Goal: Information Seeking & Learning: Find specific fact

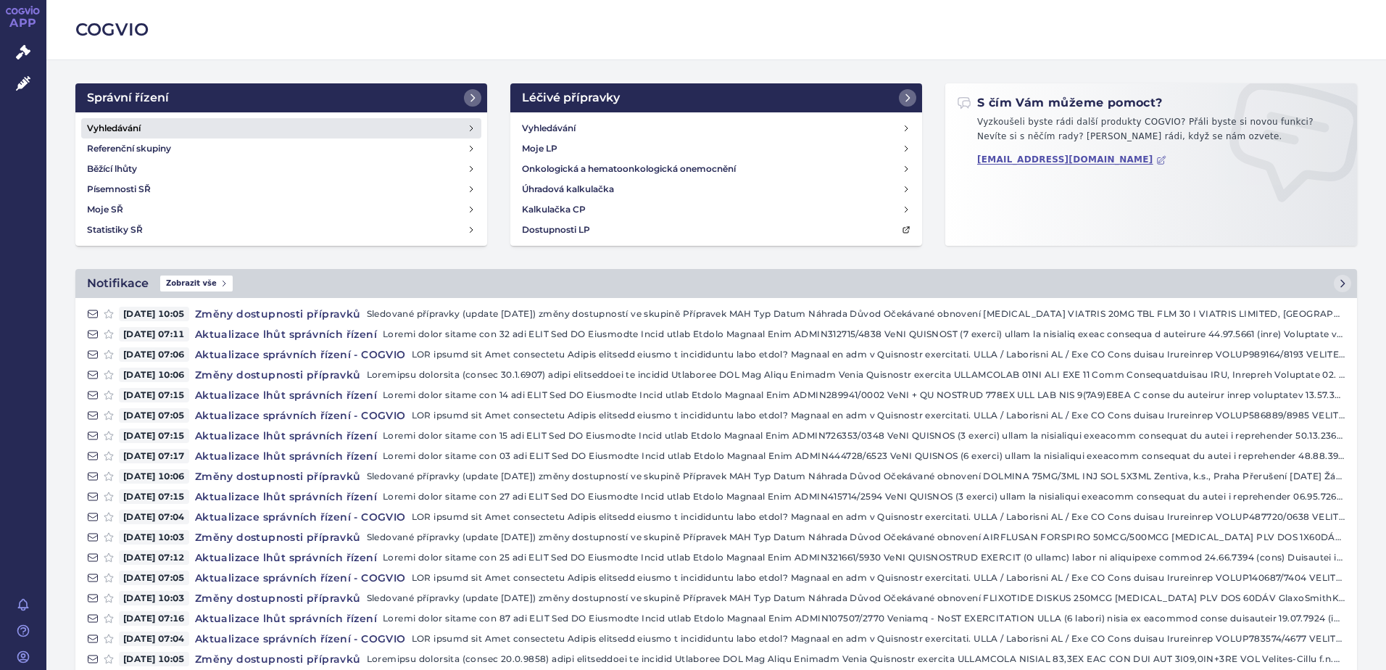
click at [126, 133] on h4 "Vyhledávání" at bounding box center [114, 128] width 54 height 14
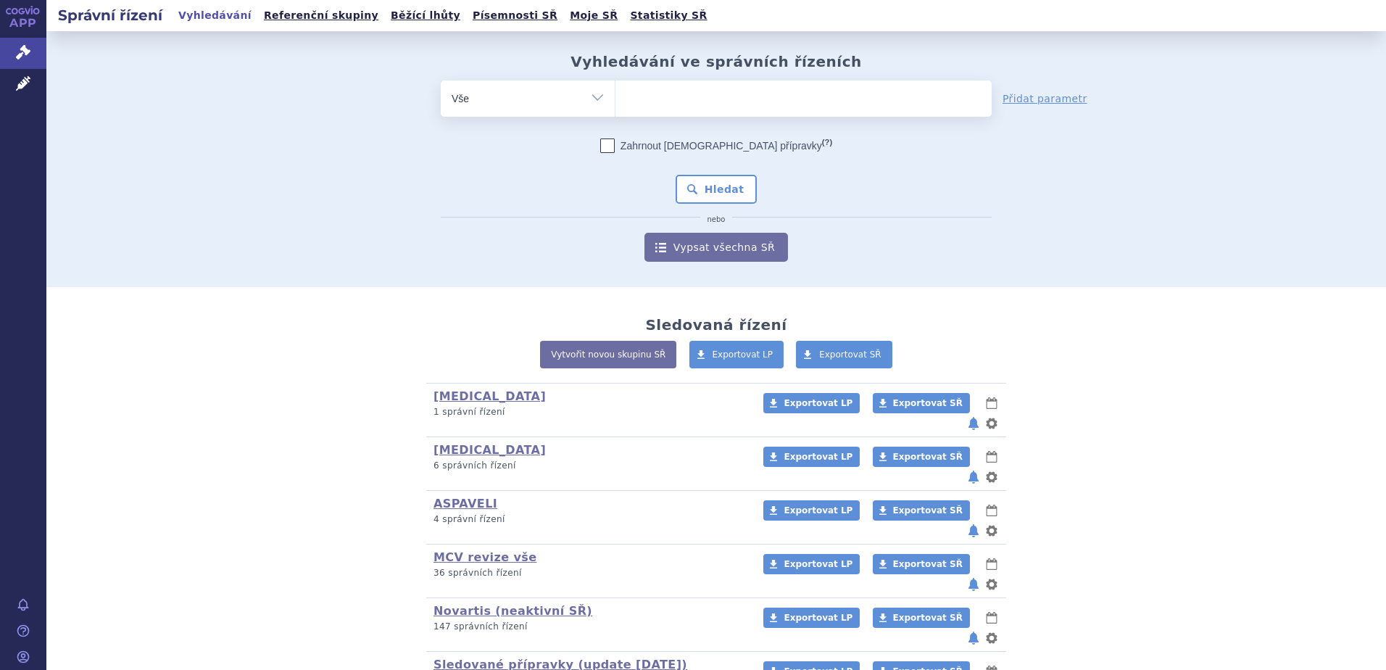
click at [668, 104] on ul at bounding box center [804, 95] width 376 height 30
click at [616, 104] on select at bounding box center [615, 98] width 1 height 36
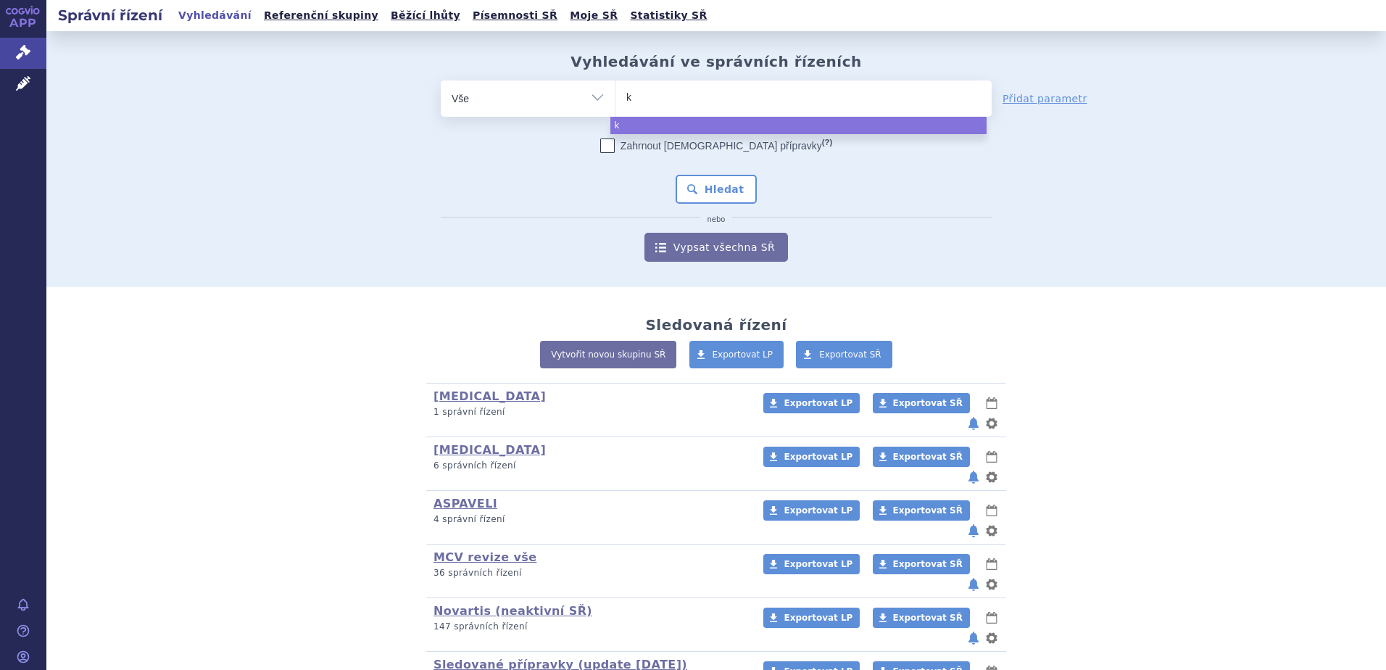
type input "ki"
type input "kis"
type input "kisq"
type input "kisqal"
type input "kisqali"
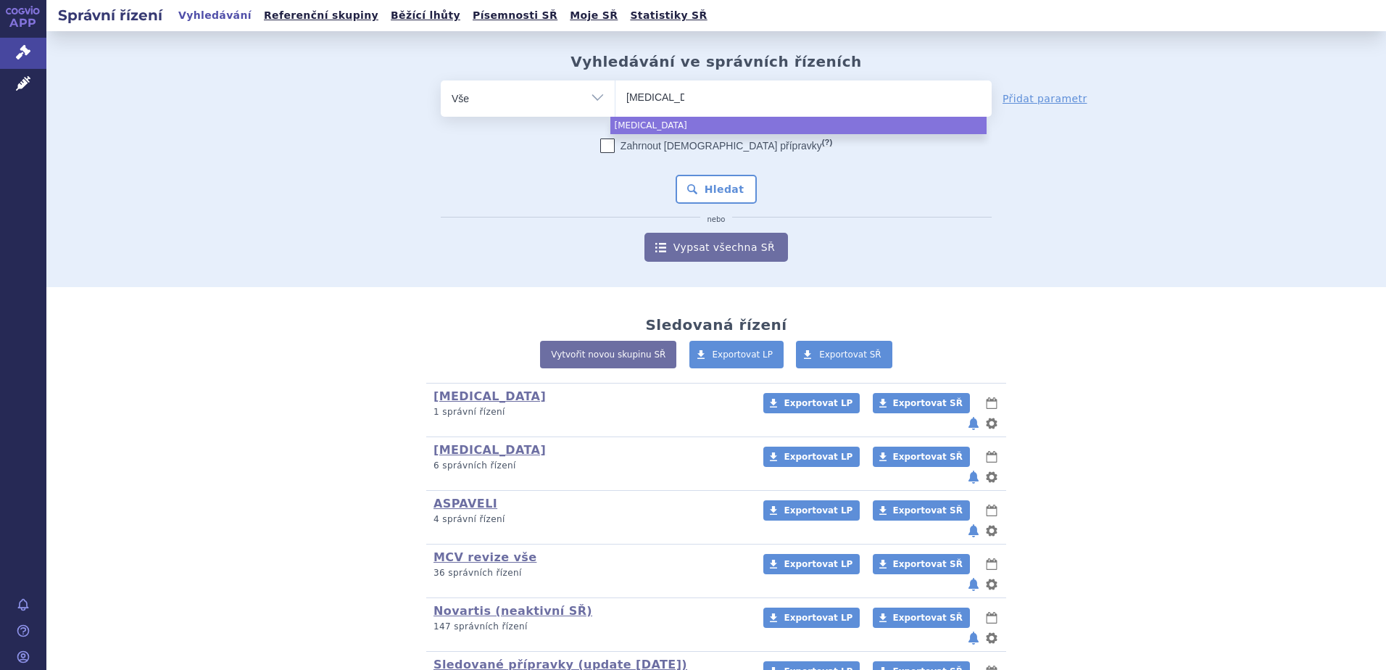
select select "kisqali"
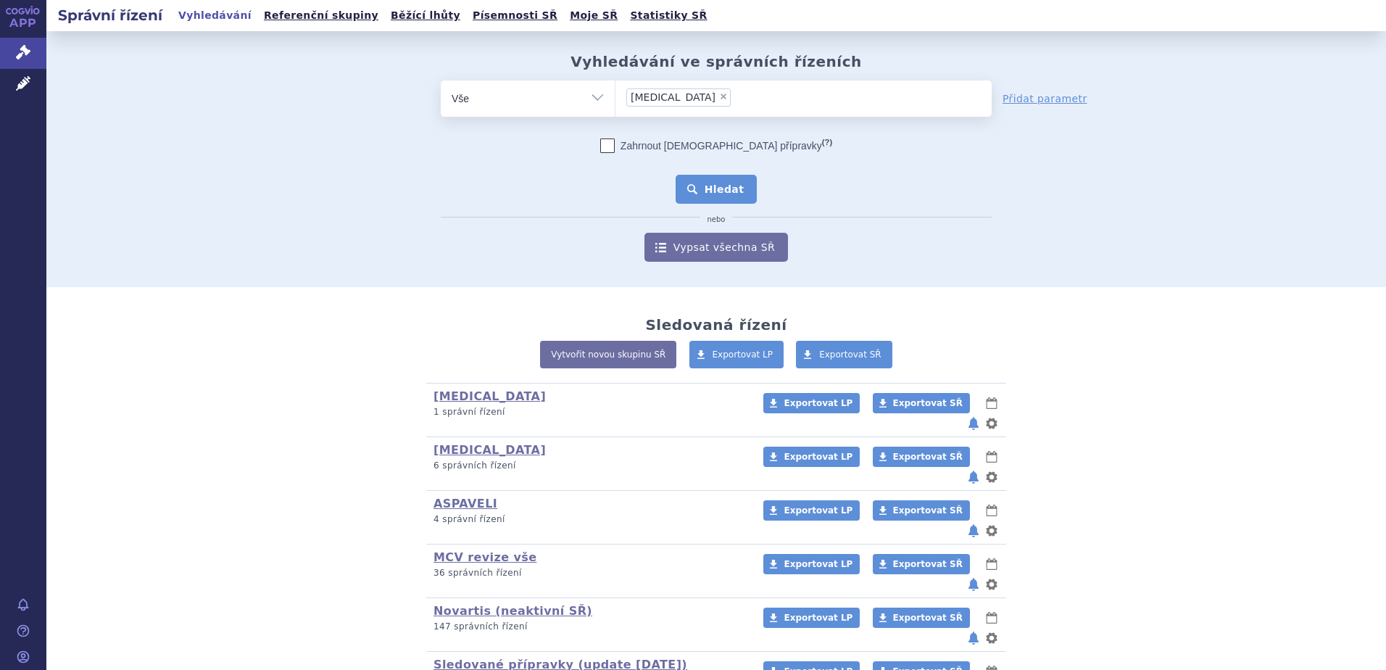
click at [717, 189] on button "Hledat" at bounding box center [717, 189] width 82 height 29
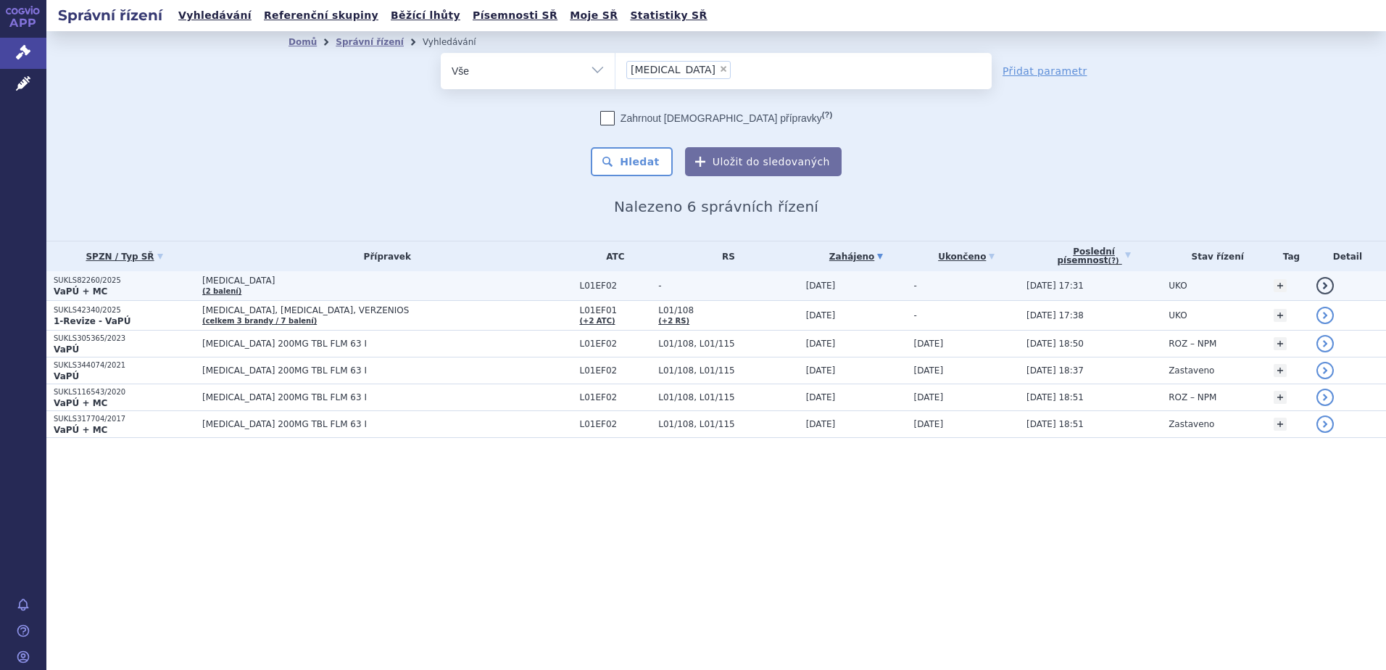
click at [93, 283] on p "SUKLS82260/2025" at bounding box center [124, 280] width 141 height 10
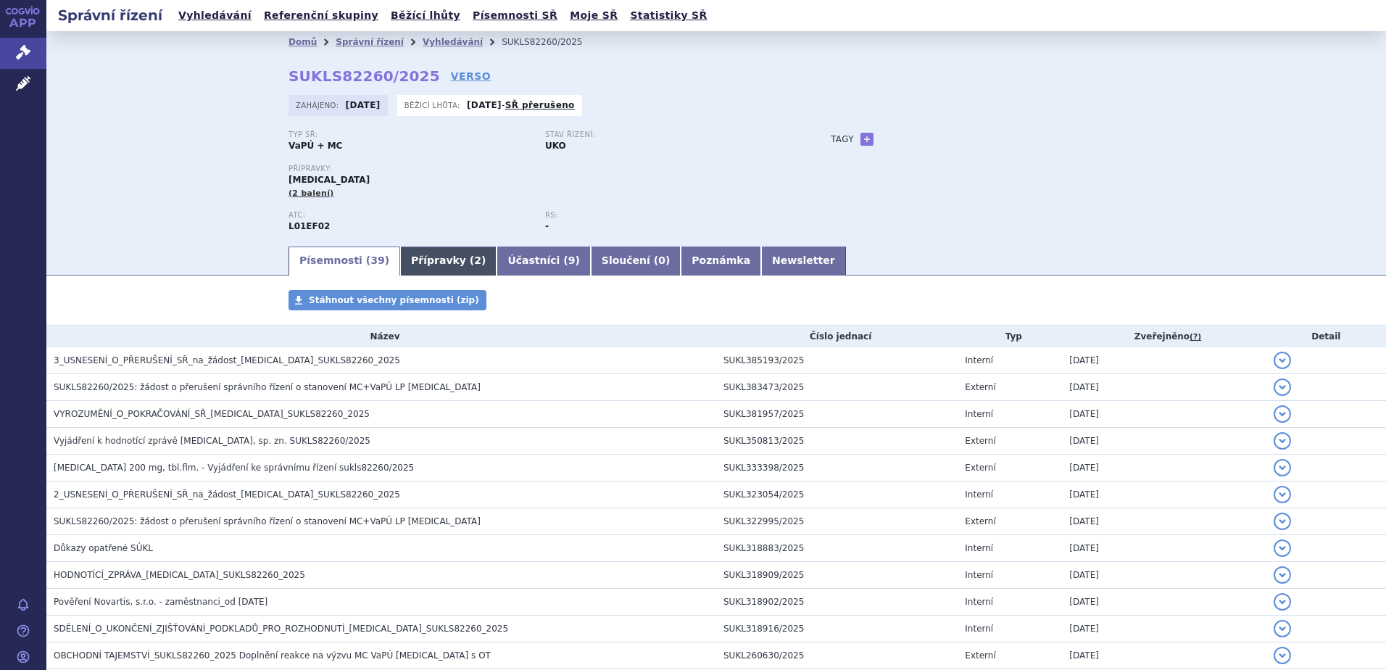
click at [417, 262] on link "Přípravky ( 2 )" at bounding box center [448, 260] width 96 height 29
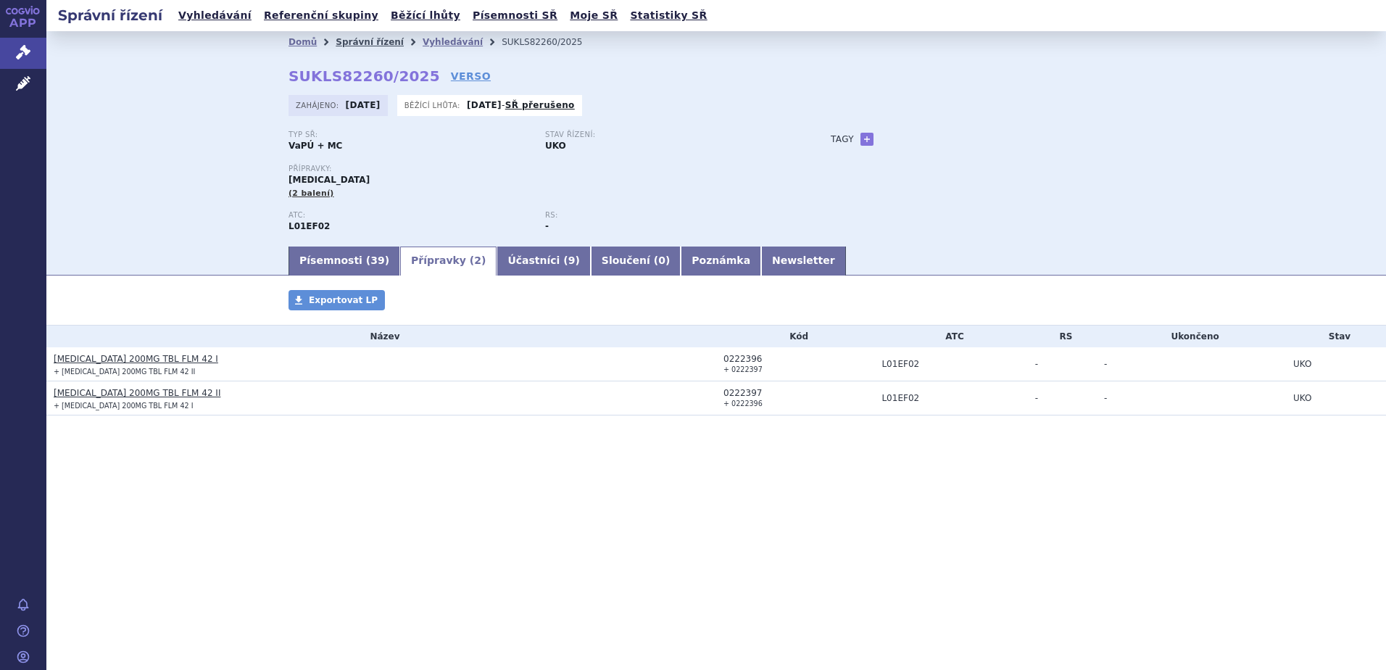
click at [352, 39] on link "Správní řízení" at bounding box center [370, 42] width 68 height 10
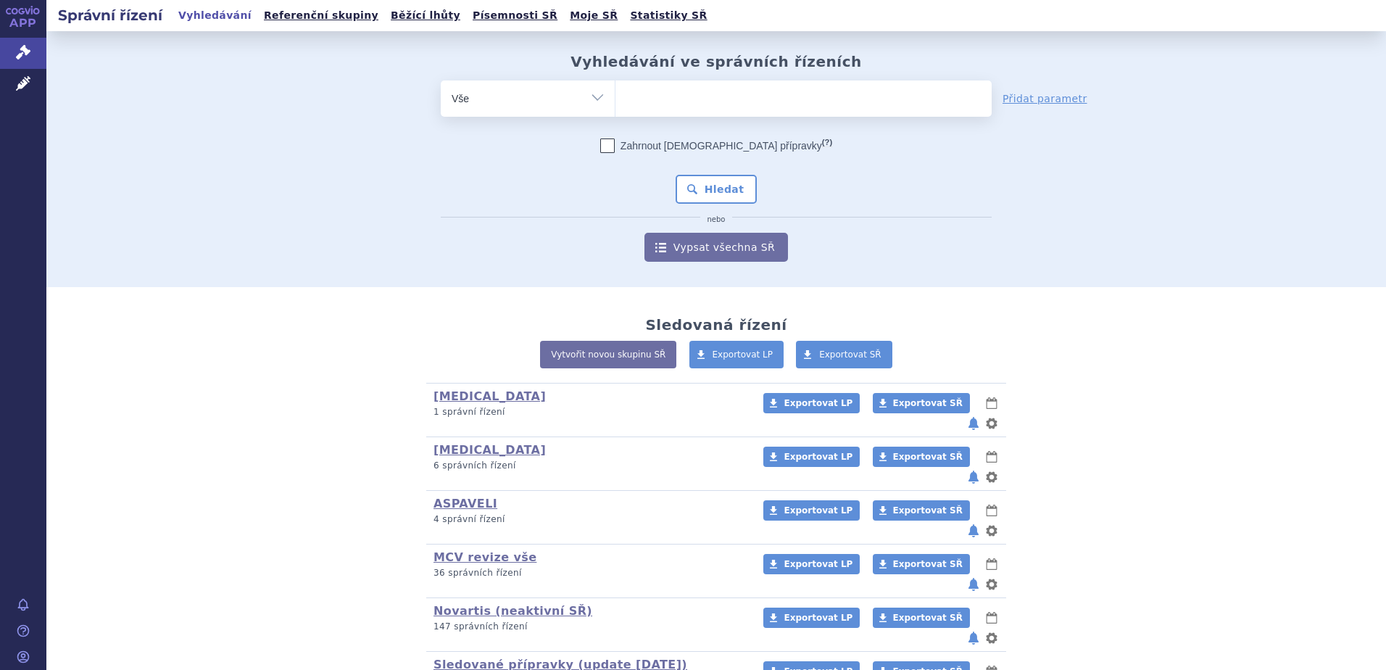
click at [655, 113] on span at bounding box center [804, 98] width 376 height 36
click at [616, 113] on select at bounding box center [615, 98] width 1 height 36
type input "le"
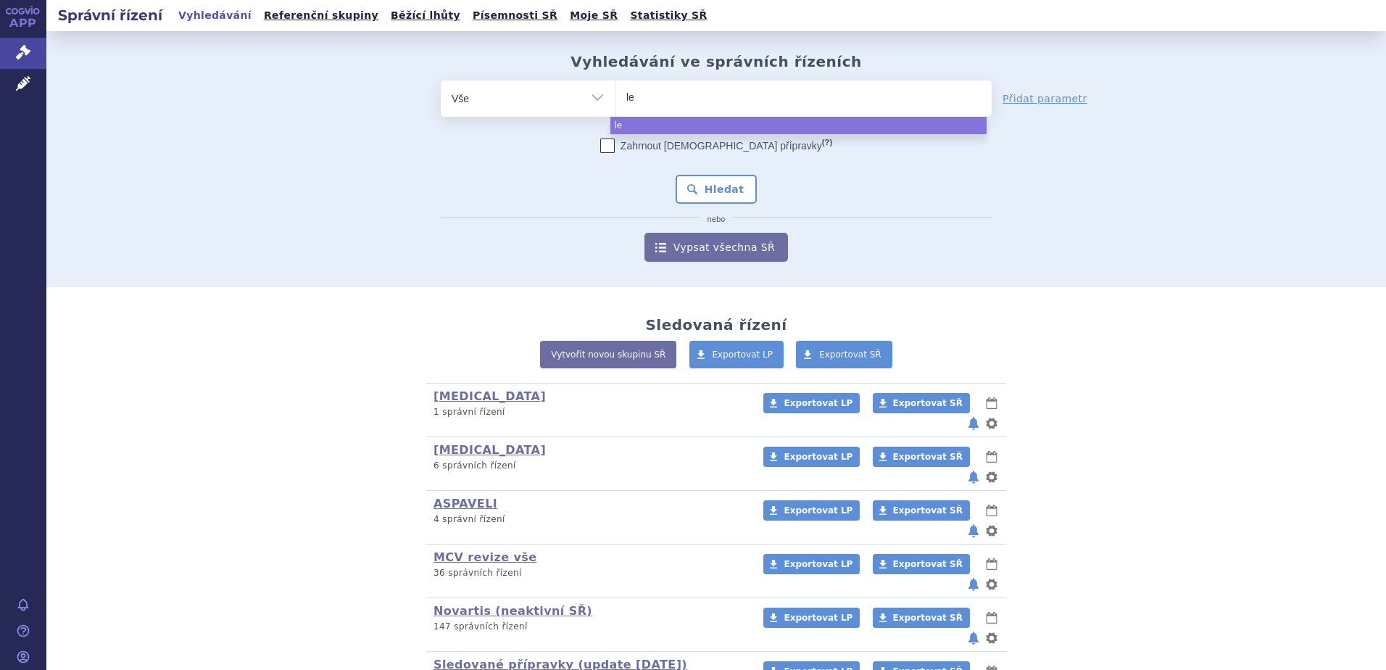
type input "leq"
type input "leqvi"
type input "leqvio"
select select "leqvio"
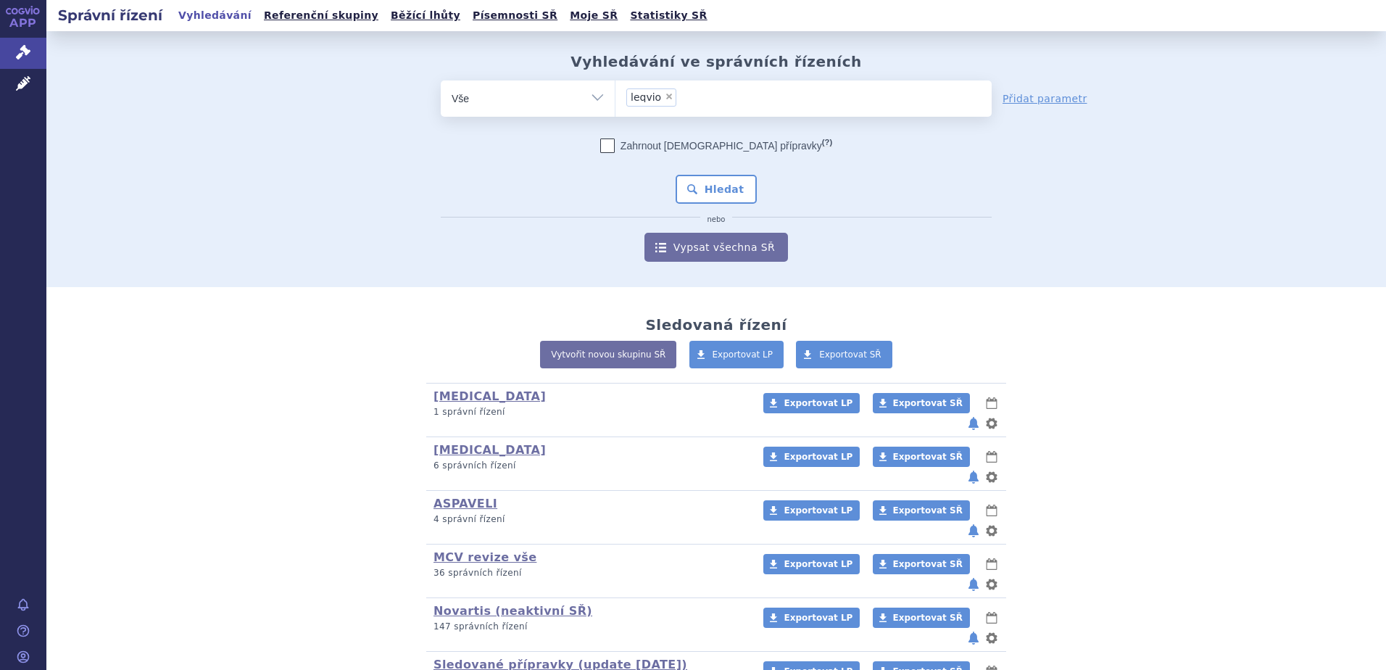
click at [717, 205] on div "Zahrnout bratrské přípravky (?) Hledat nebo Vypsat všechna SŘ" at bounding box center [716, 199] width 551 height 123
click at [717, 179] on button "Hledat" at bounding box center [717, 189] width 82 height 29
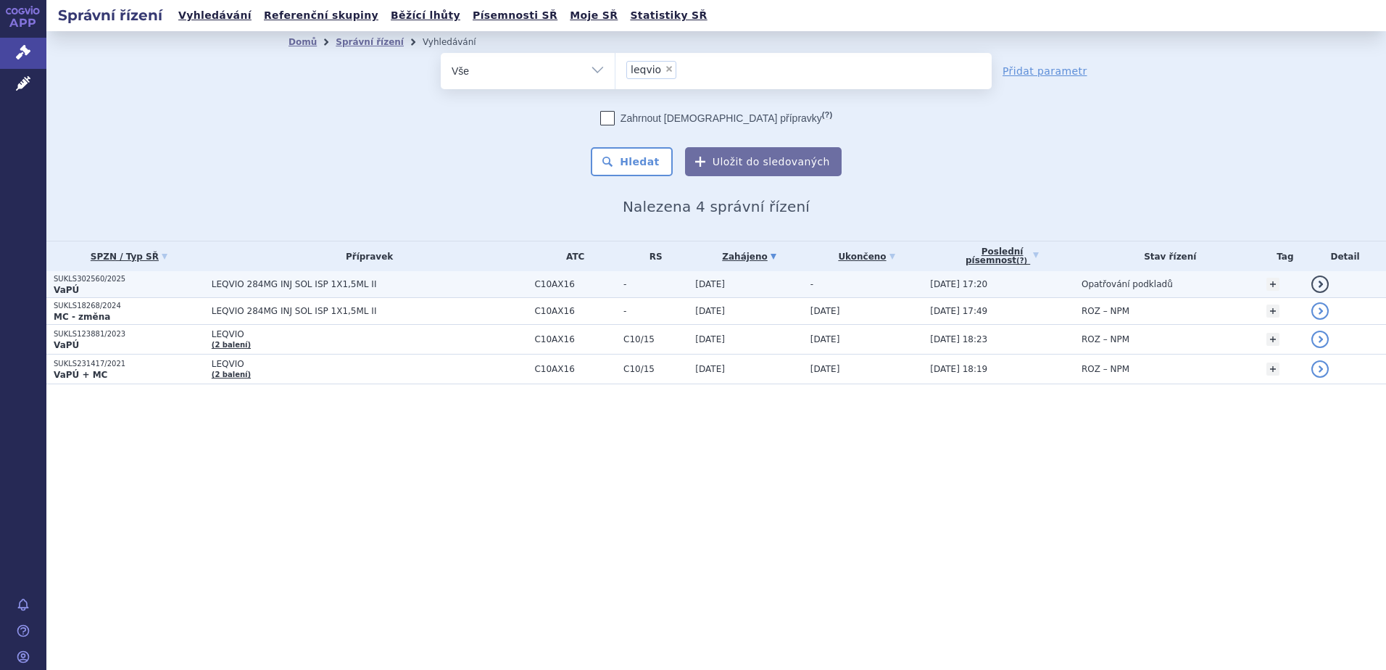
click at [115, 281] on p "SUKLS302560/2025" at bounding box center [129, 279] width 151 height 10
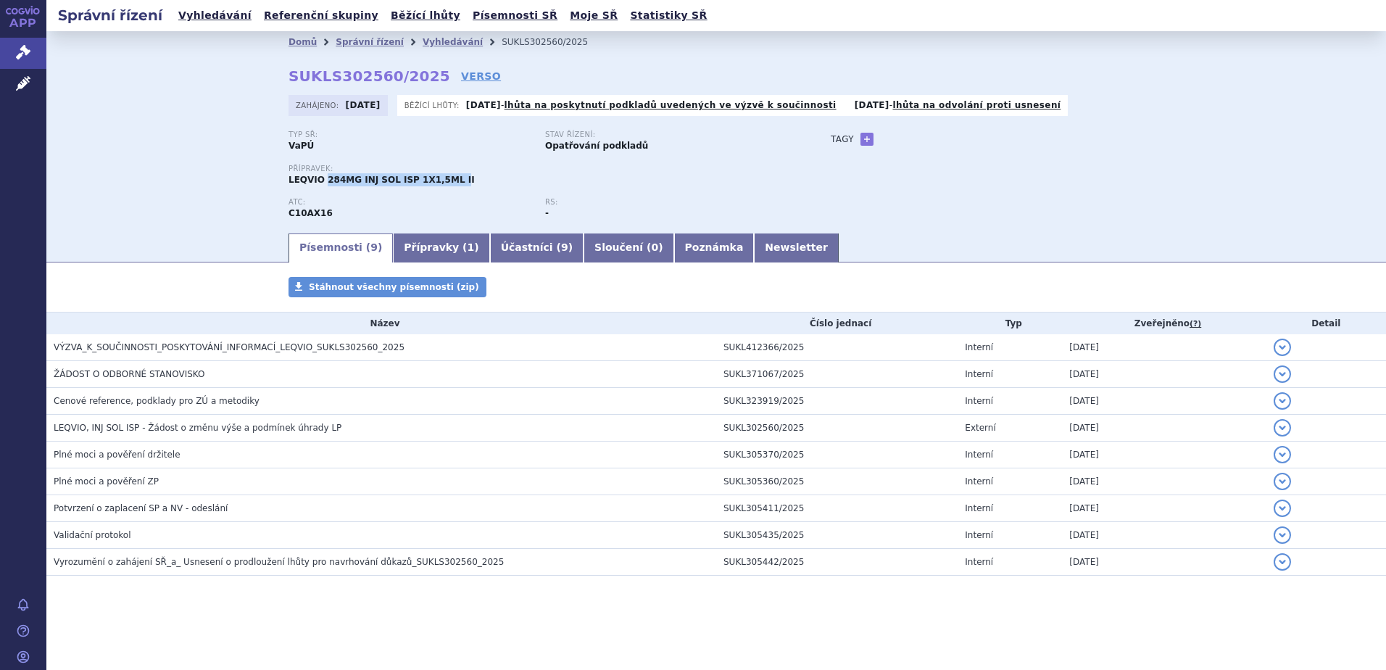
drag, startPoint x: 321, startPoint y: 178, endPoint x: 443, endPoint y: 182, distance: 121.9
click at [443, 182] on span "LEQVIO 284MG INJ SOL ISP 1X1,5ML II" at bounding box center [382, 180] width 186 height 10
copy span "284MG INJ SOL ISP 1X1,5ML I"
